Goal: Task Accomplishment & Management: Manage account settings

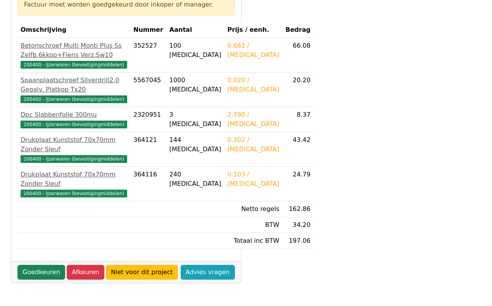
scroll to position [155, 0]
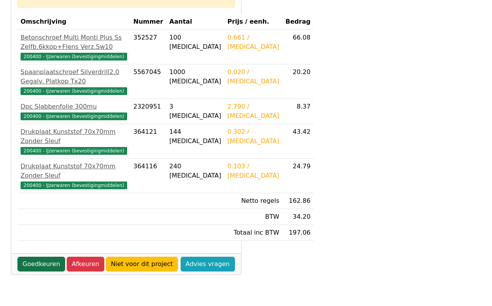
click at [40, 272] on link "Goedkeuren" at bounding box center [41, 264] width 48 height 15
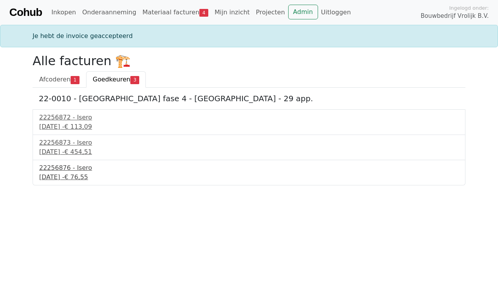
click at [70, 176] on div "[DATE] - € 76,55" at bounding box center [249, 177] width 420 height 9
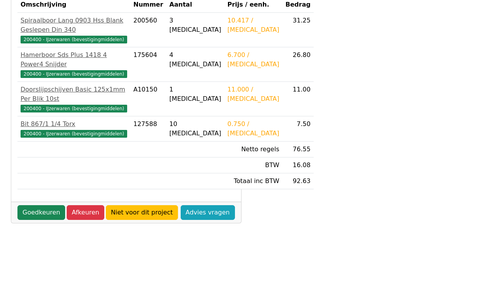
scroll to position [194, 0]
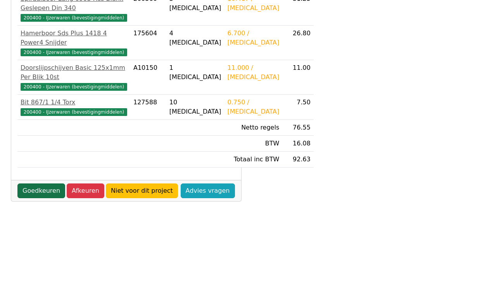
click at [41, 198] on link "Goedkeuren" at bounding box center [41, 191] width 48 height 15
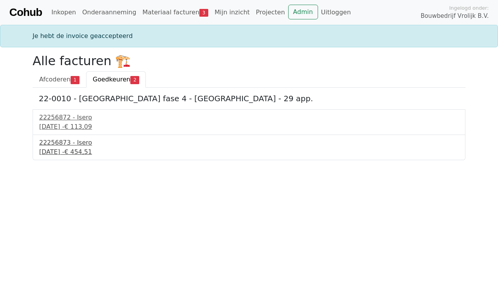
click at [64, 145] on div "22256873 - Isero" at bounding box center [249, 142] width 420 height 9
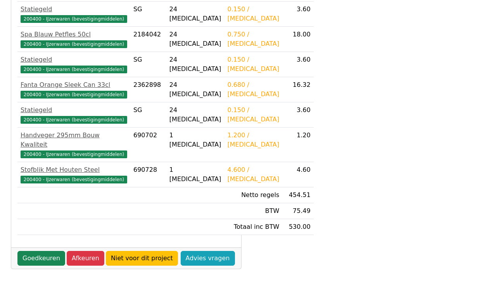
scroll to position [286, 0]
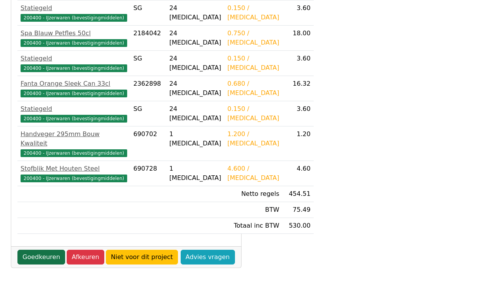
click at [49, 265] on link "Goedkeuren" at bounding box center [41, 257] width 48 height 15
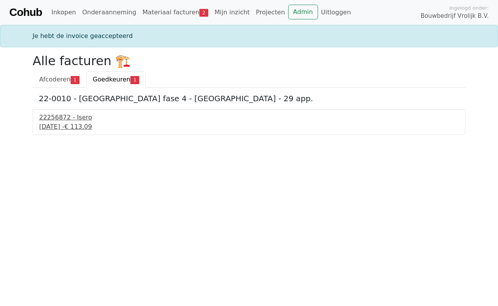
click at [54, 126] on div "23 september 2025 - € 113,09" at bounding box center [249, 126] width 420 height 9
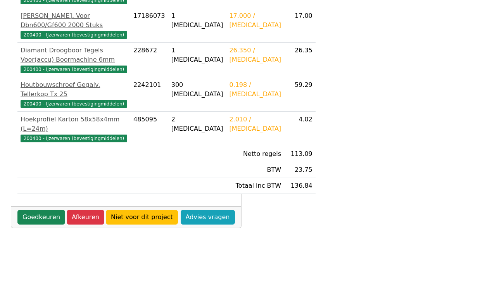
scroll to position [233, 0]
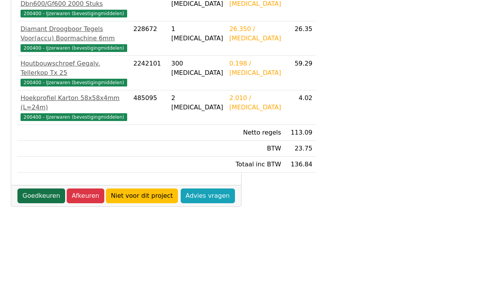
click at [34, 203] on link "Goedkeuren" at bounding box center [41, 196] width 48 height 15
